Goal: Task Accomplishment & Management: Use online tool/utility

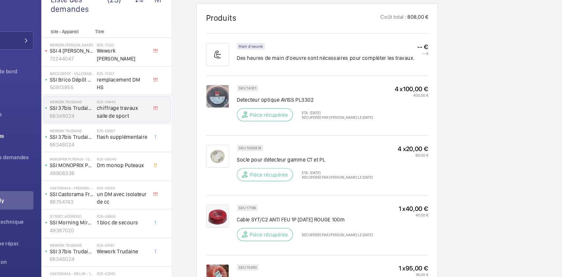
scroll to position [429, 0]
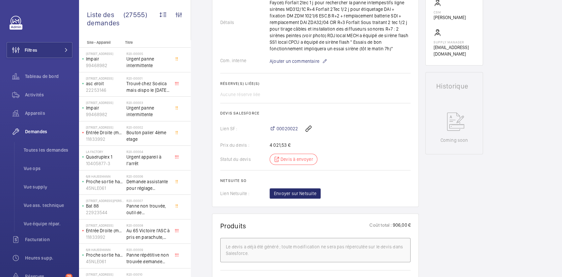
scroll to position [230, 0]
click at [279, 130] on span "00020022" at bounding box center [286, 129] width 21 height 7
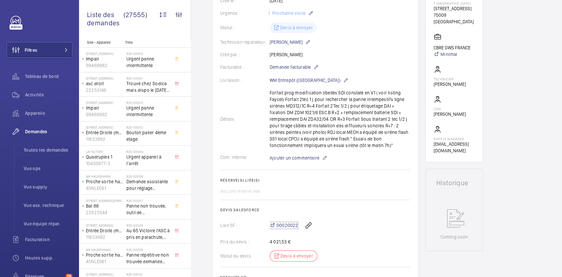
scroll to position [127, 0]
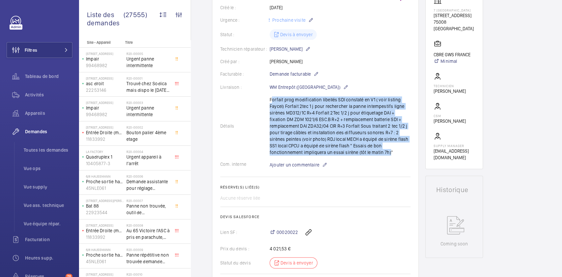
drag, startPoint x: 268, startPoint y: 99, endPoint x: 387, endPoint y: 150, distance: 129.2
click at [387, 150] on div "Détails Forfait prog modification libellés SDI constaté en V1 ( voir listing Fa…" at bounding box center [315, 125] width 190 height 59
copy p "Forfait prog modification libellés SDI constaté en V1 ( voir listing Faycel) Fo…"
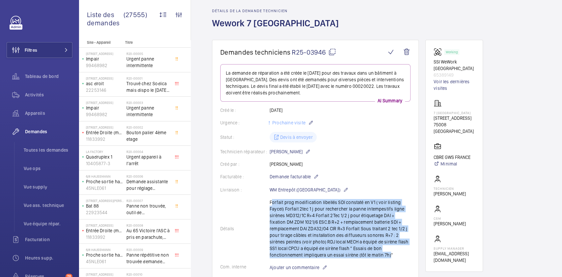
scroll to position [23, 0]
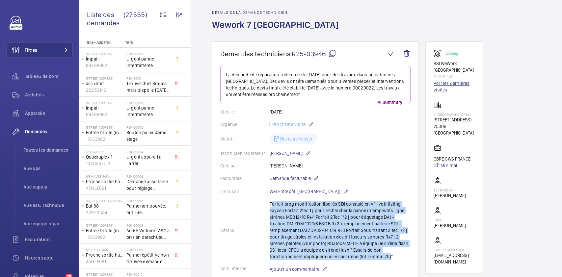
click at [446, 80] on link "Voir les dernières visites" at bounding box center [453, 86] width 41 height 13
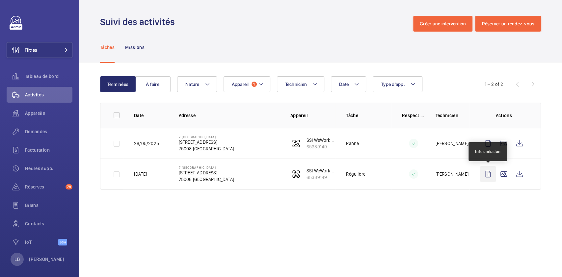
click at [491, 174] on wm-front-icon-button at bounding box center [488, 174] width 16 height 16
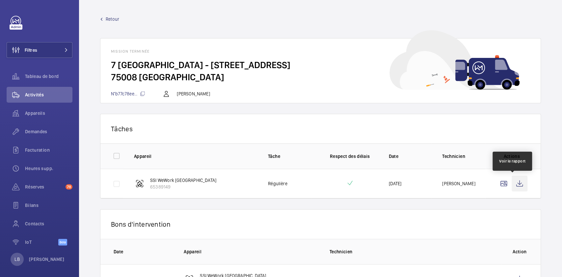
click at [515, 183] on wm-front-icon-button at bounding box center [519, 184] width 16 height 16
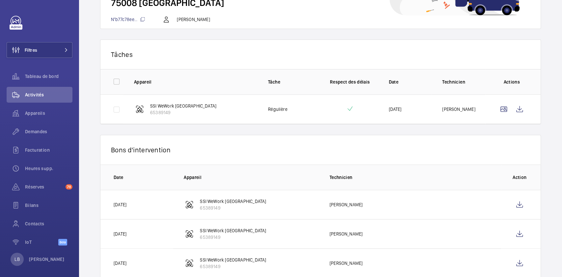
scroll to position [91, 0]
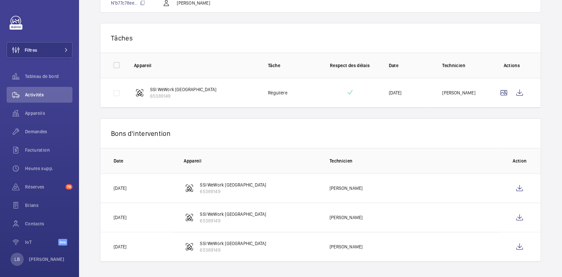
drag, startPoint x: 479, startPoint y: 180, endPoint x: 520, endPoint y: 136, distance: 60.5
click at [520, 136] on p "Bons d'intervention" at bounding box center [320, 133] width 419 height 8
click at [31, 96] on span "Activités" at bounding box center [48, 94] width 47 height 7
click at [97, 89] on wm-front-mission-details "Retour Mission terminée [STREET_ADDRESS] - [STREET_ADDRESS][GEOGRAPHIC_DATA]b77…" at bounding box center [320, 93] width 483 height 368
click at [38, 114] on span "Appareils" at bounding box center [48, 113] width 47 height 7
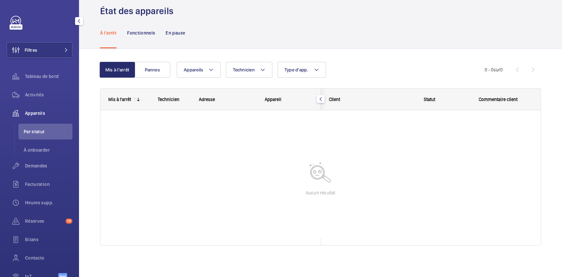
scroll to position [11, 0]
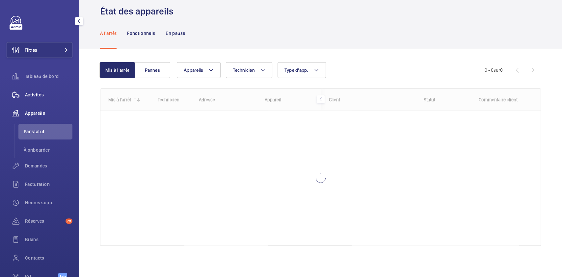
click at [35, 87] on div "Activités" at bounding box center [40, 95] width 66 height 16
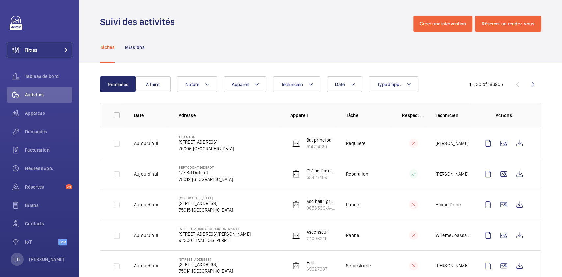
click at [284, 45] on div "Tâches Missions" at bounding box center [320, 47] width 441 height 31
click at [398, 84] on span "Type d'app." at bounding box center [389, 84] width 24 height 5
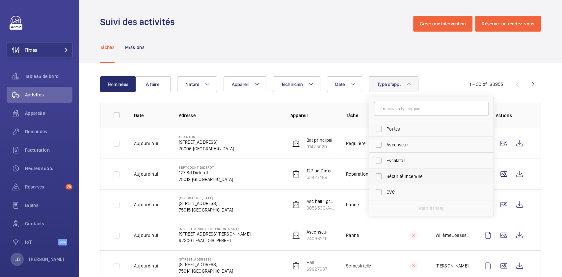
click at [379, 178] on label "Sécurité incendie" at bounding box center [426, 176] width 114 height 16
click at [379, 178] on input "Sécurité incendie" at bounding box center [378, 176] width 13 height 13
checkbox input "true"
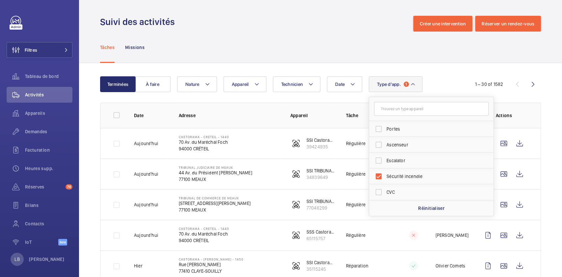
click at [304, 46] on div "Tâches Missions" at bounding box center [320, 47] width 441 height 31
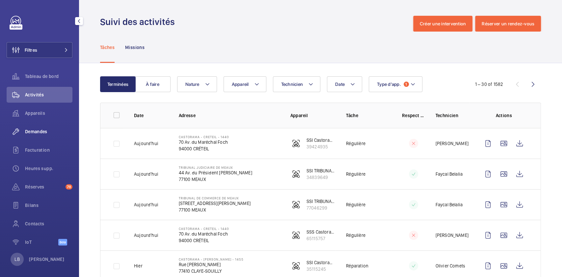
click at [44, 130] on span "Demandes" at bounding box center [48, 131] width 47 height 7
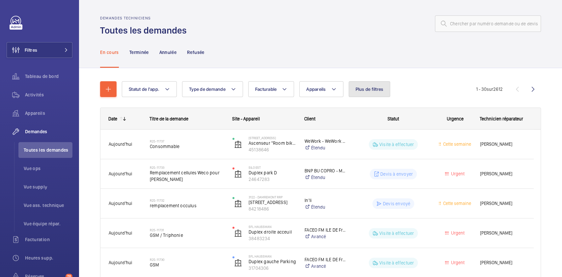
click at [372, 87] on span "Plus de filtres" at bounding box center [369, 89] width 28 height 5
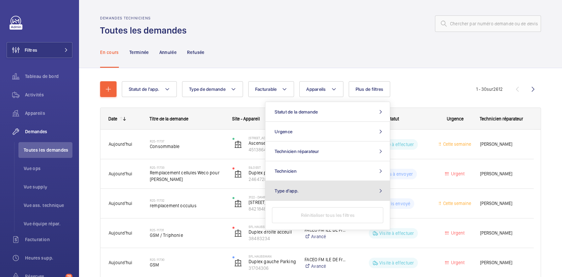
click at [306, 192] on button "Type d'app." at bounding box center [327, 191] width 124 height 20
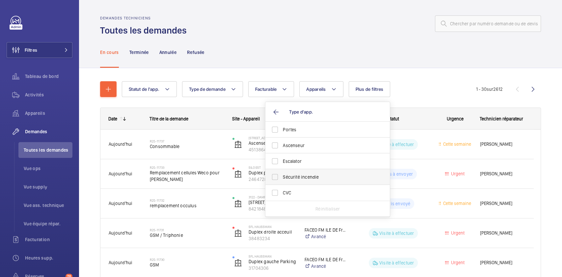
click at [279, 178] on label "Sécurité incendie" at bounding box center [322, 177] width 114 height 16
click at [279, 178] on input "Sécurité incendie" at bounding box center [274, 176] width 13 height 13
checkbox input "true"
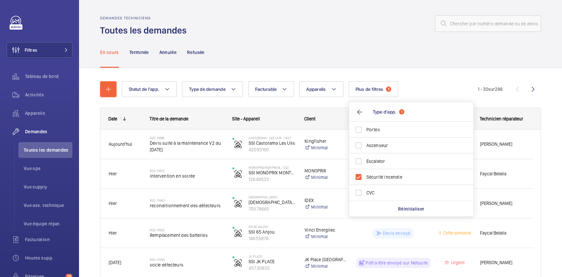
click at [281, 64] on div "En cours Terminée Annulée Refusée" at bounding box center [320, 52] width 441 height 31
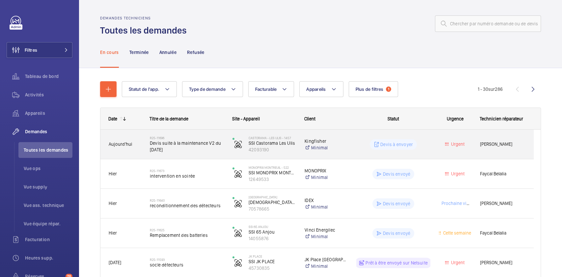
click at [425, 154] on div "Devis à envoyer" at bounding box center [389, 145] width 82 height 24
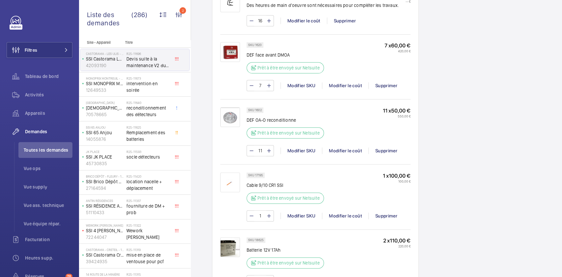
scroll to position [473, 0]
click at [441, 149] on div "Working SSI Castorama Les Ulis 42093190 Voir les dernières visites Castorama - …" at bounding box center [454, 113] width 58 height 1044
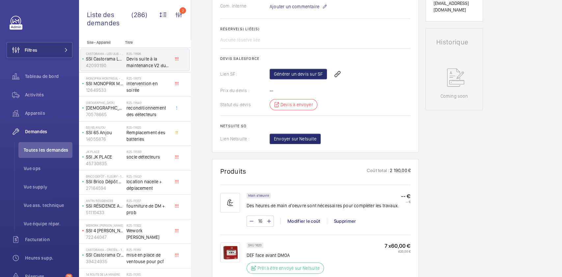
scroll to position [271, 0]
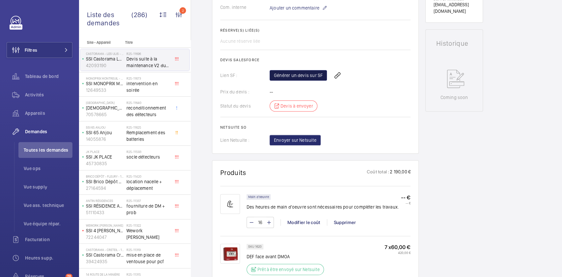
click at [299, 71] on link "Générer un devis sur SF" at bounding box center [297, 75] width 57 height 11
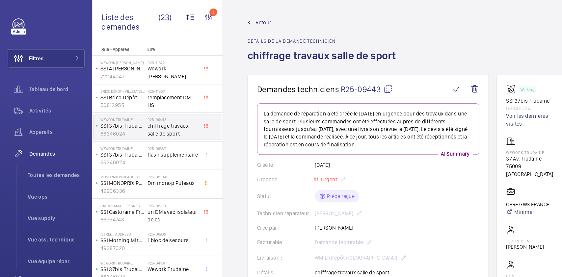
click at [214, 18] on mat-icon at bounding box center [213, 19] width 3 height 3
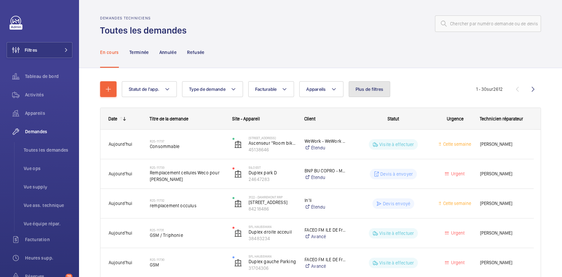
click at [363, 84] on button "Plus de filtres" at bounding box center [369, 89] width 42 height 16
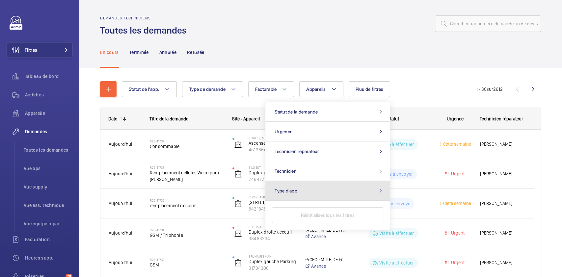
click at [332, 189] on button "Type d'app." at bounding box center [327, 191] width 124 height 20
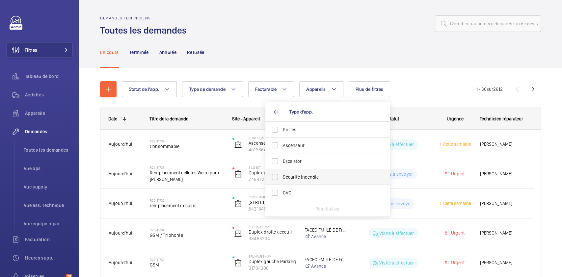
click at [313, 178] on span "Sécurité incendie" at bounding box center [328, 177] width 90 height 7
click at [281, 178] on input "Sécurité incendie" at bounding box center [274, 176] width 13 height 13
checkbox input "true"
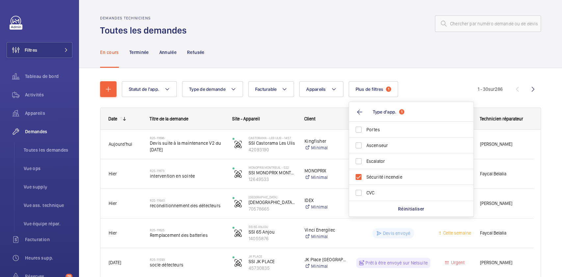
click at [300, 66] on div "En cours Terminée Annulée Refusée" at bounding box center [320, 52] width 441 height 31
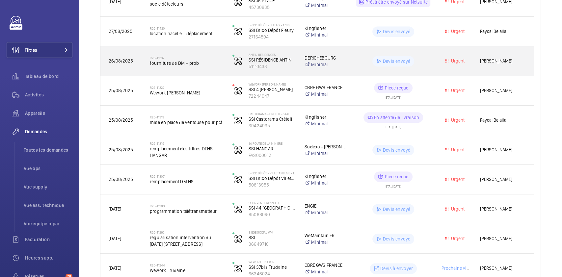
scroll to position [261, 0]
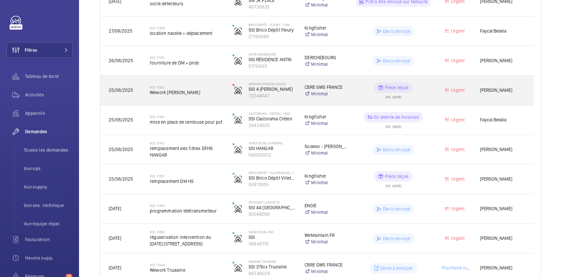
click at [354, 94] on div "Pièce reçue ETA : 08/09/2025" at bounding box center [389, 91] width 82 height 30
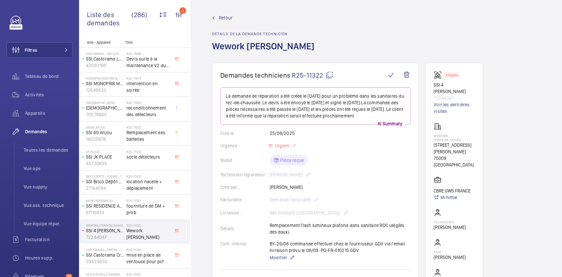
scroll to position [1, 0]
click at [331, 74] on mat-icon at bounding box center [329, 76] width 8 height 8
click at [219, 18] on span "Retour" at bounding box center [225, 18] width 13 height 7
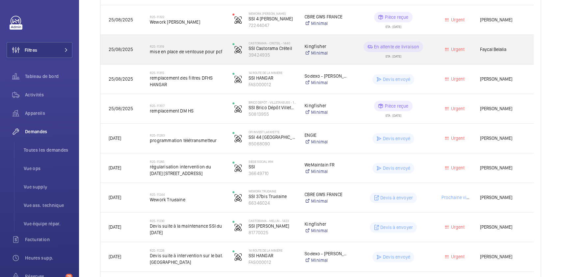
scroll to position [334, 0]
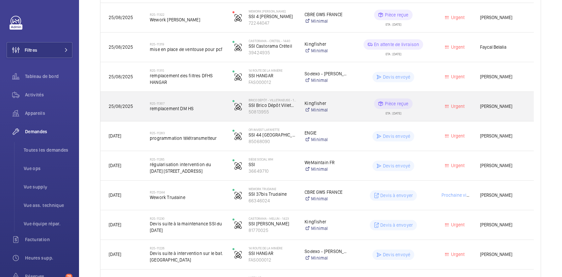
click at [353, 97] on div "Pièce reçue ETA : 08/09/2025" at bounding box center [389, 107] width 82 height 30
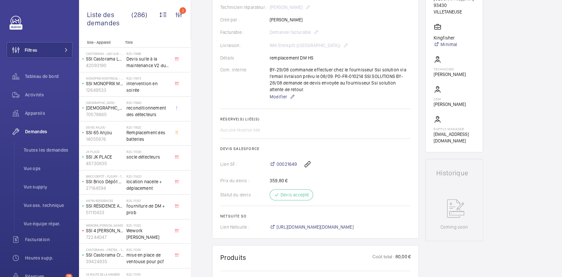
scroll to position [163, 0]
drag, startPoint x: 353, startPoint y: 97, endPoint x: 319, endPoint y: 133, distance: 49.1
click at [319, 133] on div "Aucune réserve liée" at bounding box center [315, 129] width 190 height 7
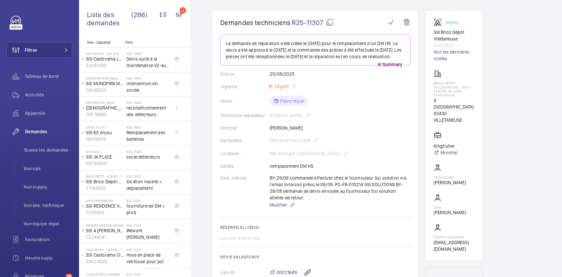
scroll to position [53, 0]
click at [330, 23] on mat-icon at bounding box center [330, 24] width 8 height 8
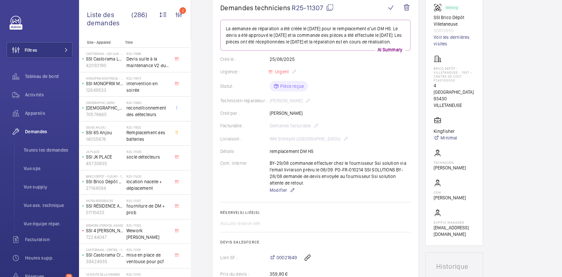
scroll to position [68, 0]
click at [330, 10] on mat-icon at bounding box center [330, 8] width 8 height 8
